Goal: Transaction & Acquisition: Purchase product/service

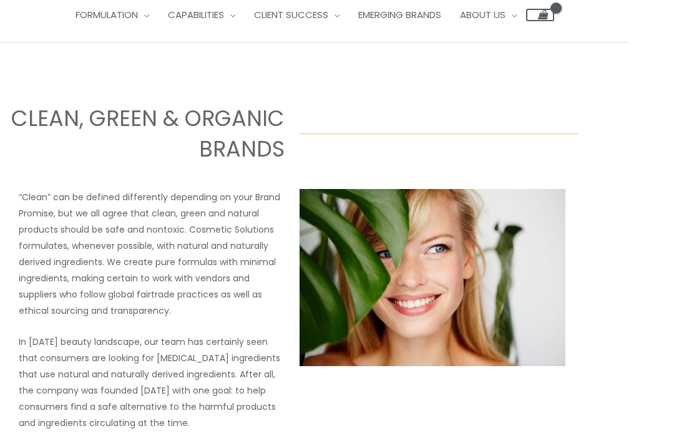
scroll to position [0, 45]
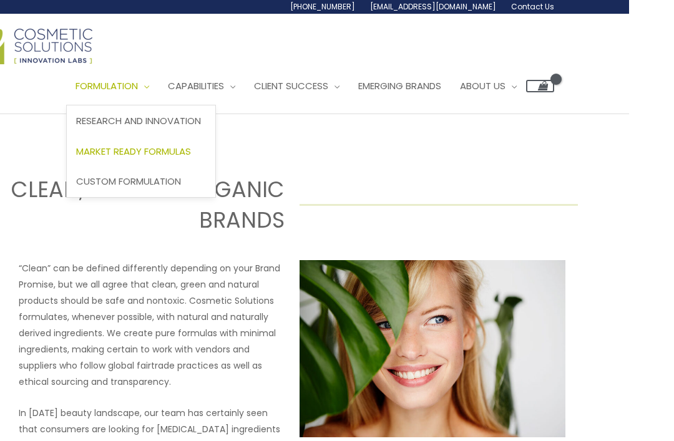
click at [100, 155] on span "Market Ready Formulas" at bounding box center [133, 151] width 115 height 13
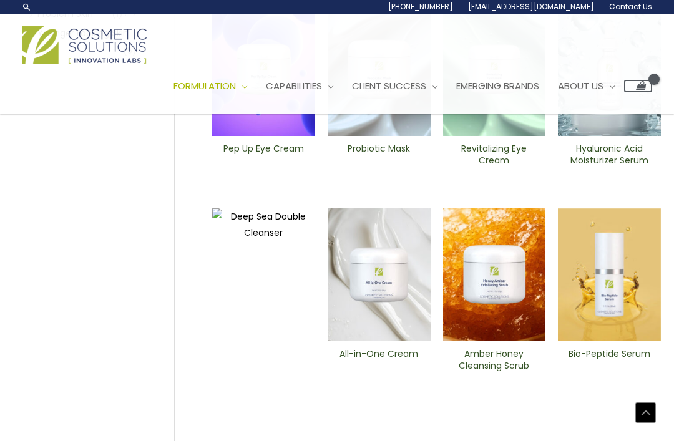
scroll to position [427, 0]
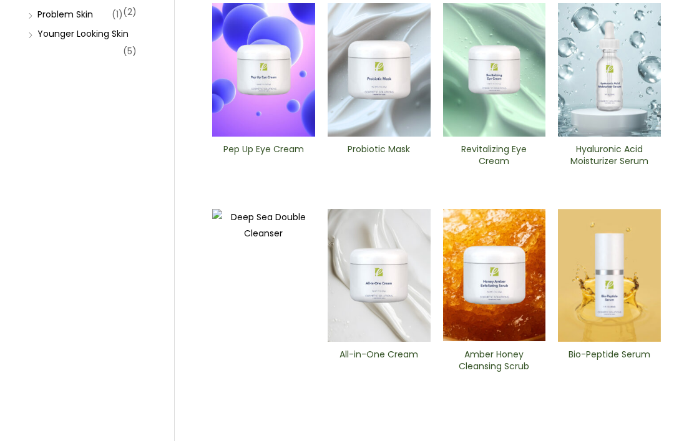
scroll to position [468, 0]
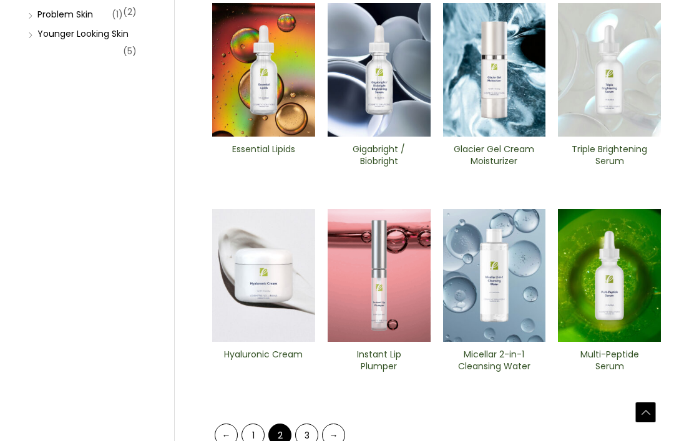
scroll to position [427, 0]
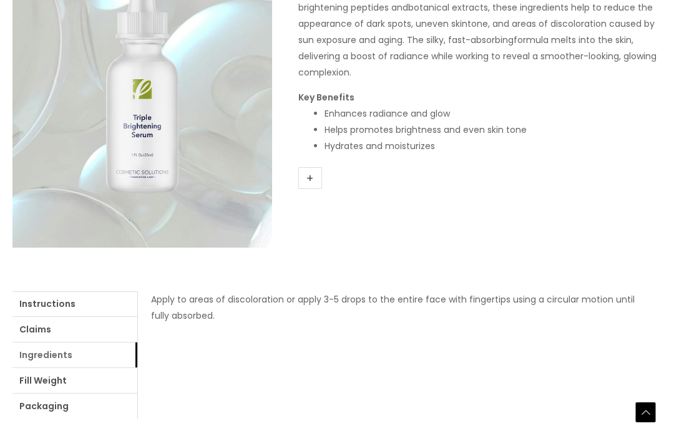
scroll to position [275, 0]
click at [19, 355] on link "Ingredients" at bounding box center [74, 355] width 125 height 25
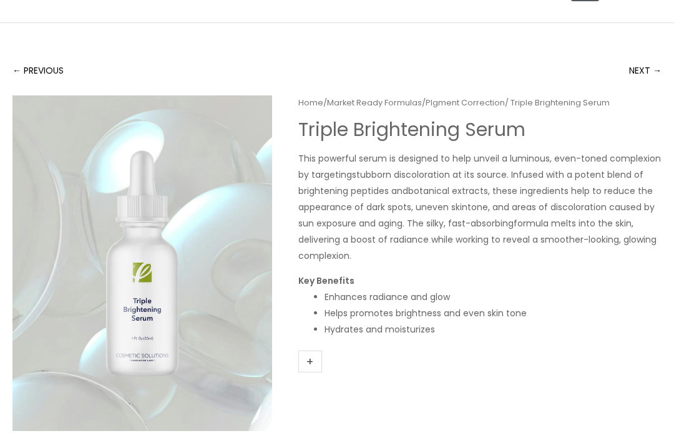
scroll to position [81, 0]
